Goal: Obtain resource: Obtain resource

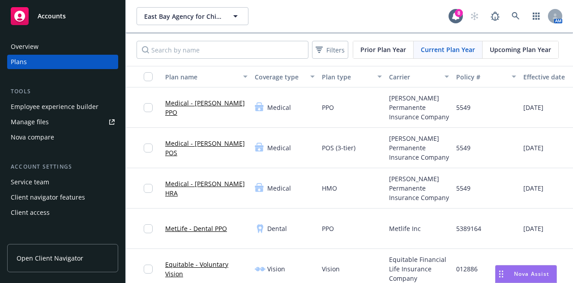
scroll to position [705, 0]
click at [386, 51] on span "Prior Plan Year" at bounding box center [383, 49] width 46 height 9
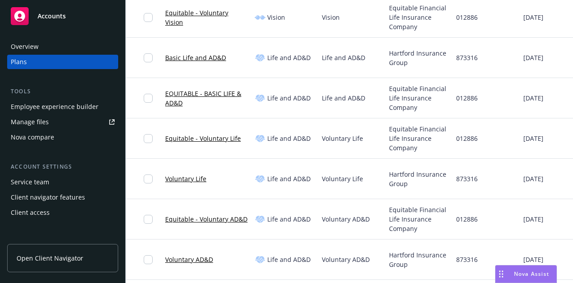
scroll to position [0, 155]
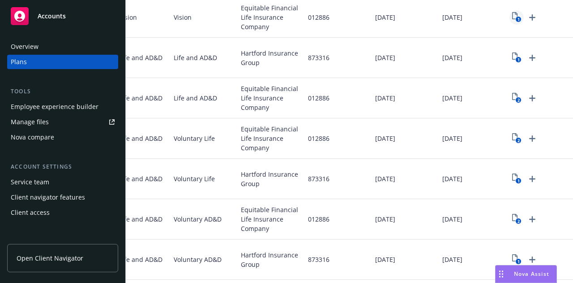
click at [515, 17] on rect "View Plan Documents" at bounding box center [518, 20] width 6 height 6
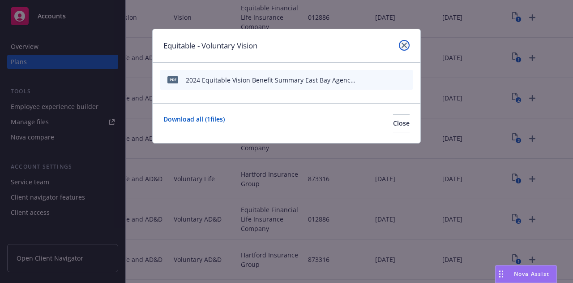
click at [403, 45] on icon "close" at bounding box center [404, 45] width 5 height 5
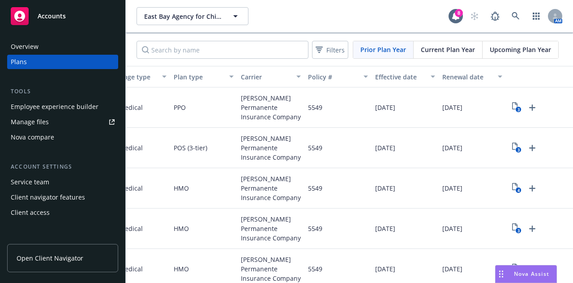
click at [445, 50] on span "Current Plan Year" at bounding box center [448, 49] width 54 height 9
